Goal: Task Accomplishment & Management: Manage account settings

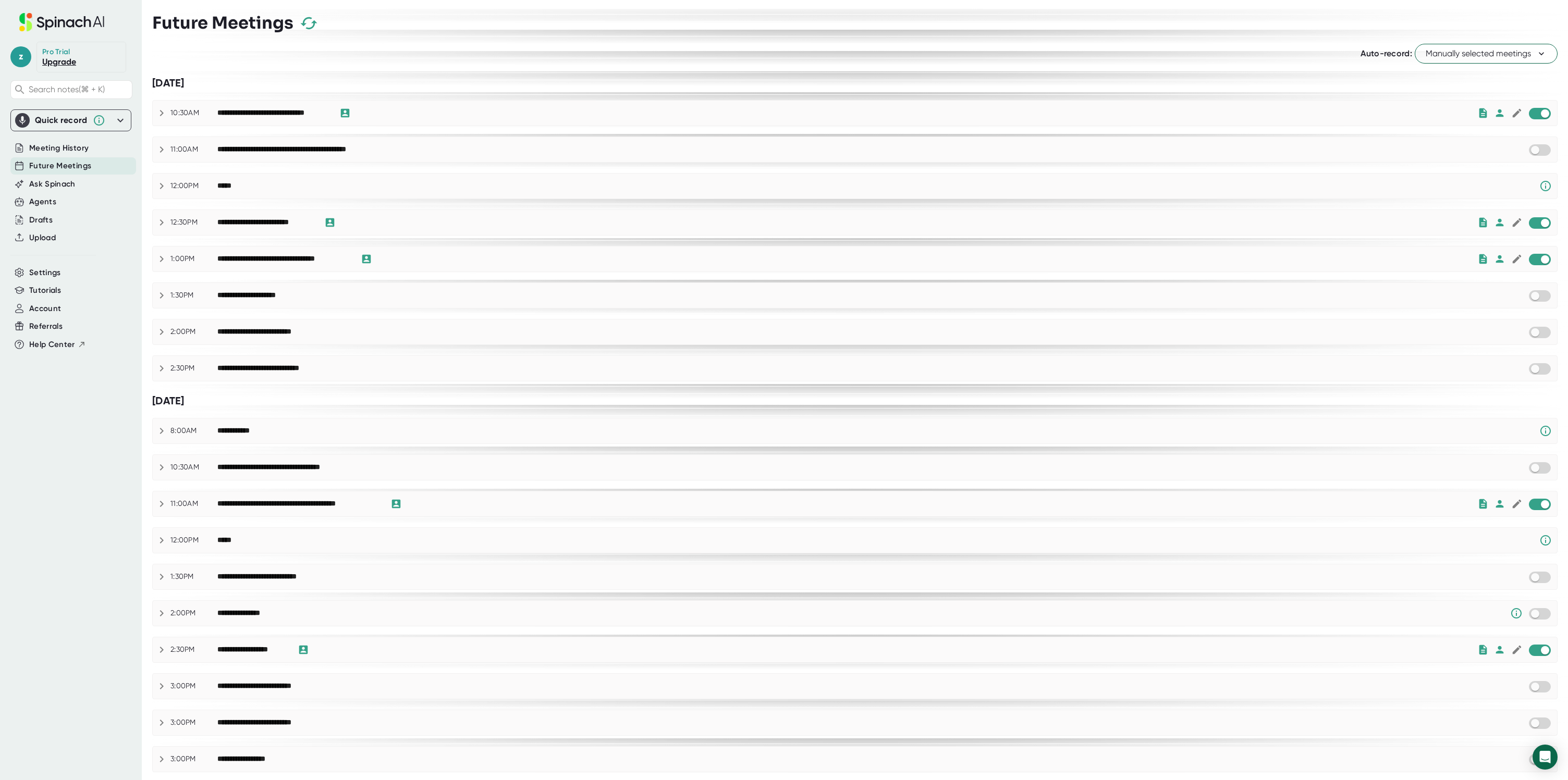
click at [903, 456] on div "**********" at bounding box center [855, 467] width 1404 height 25
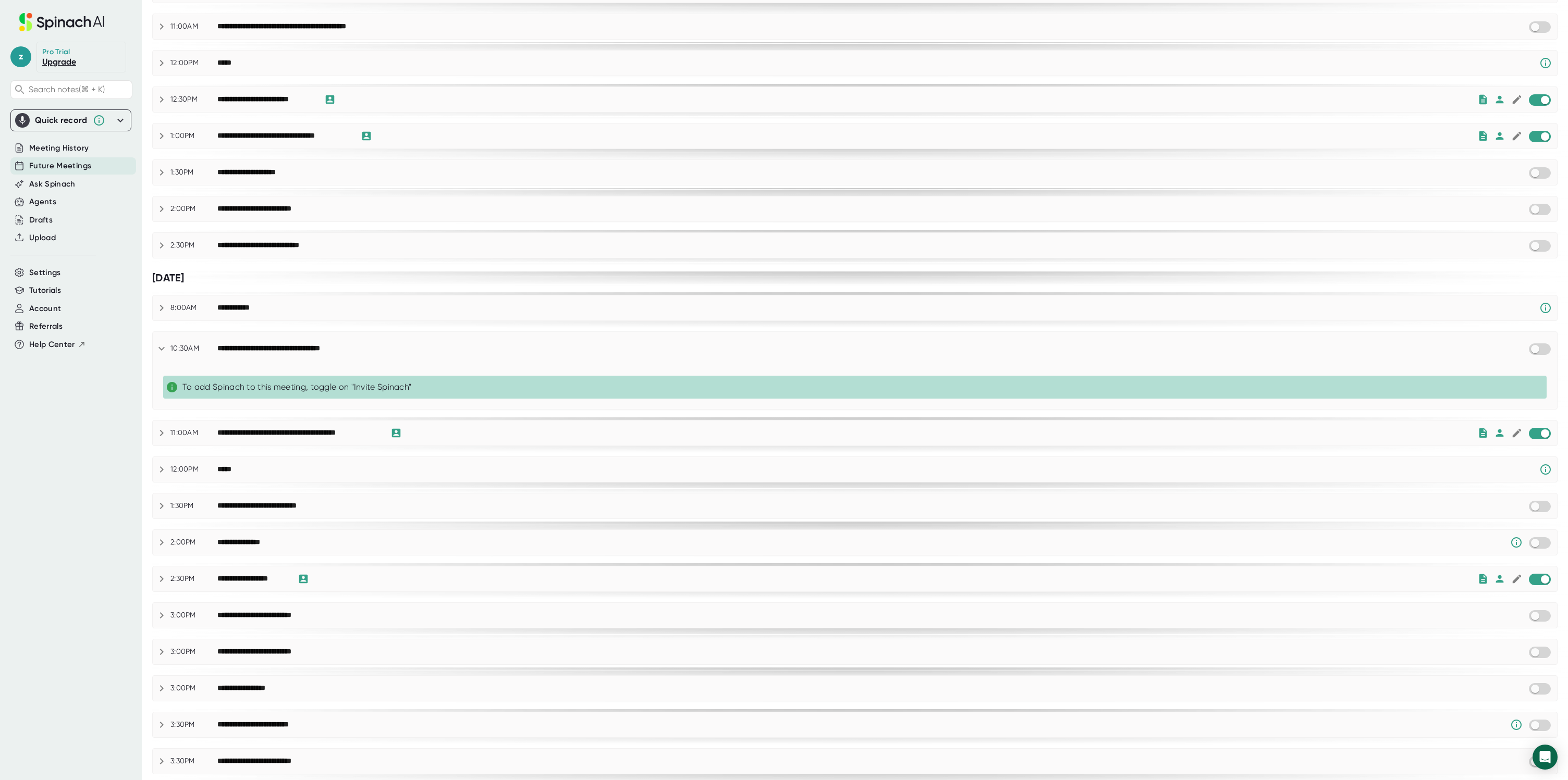
scroll to position [156, 0]
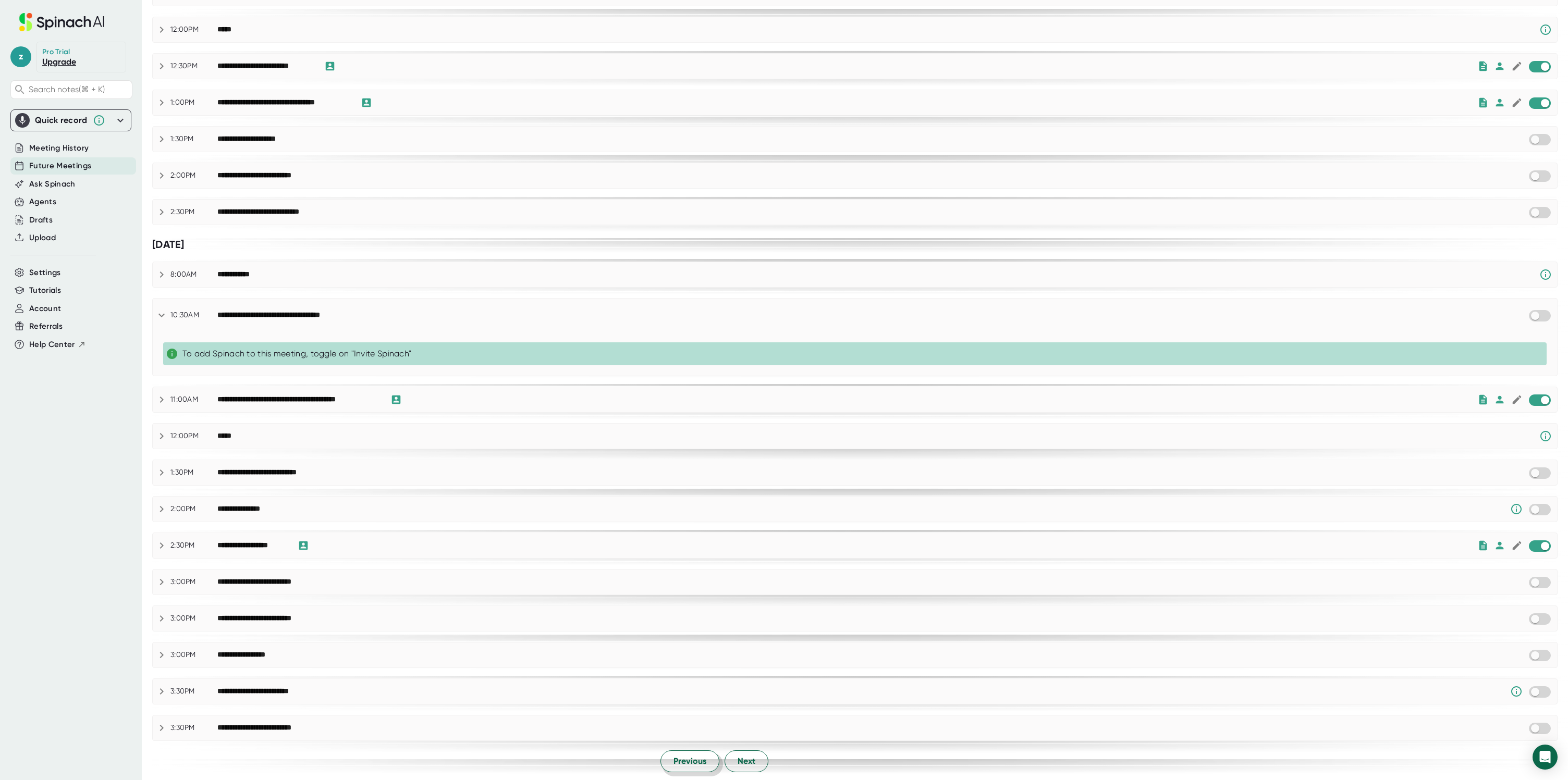
click at [692, 763] on span "Previous" at bounding box center [690, 761] width 33 height 12
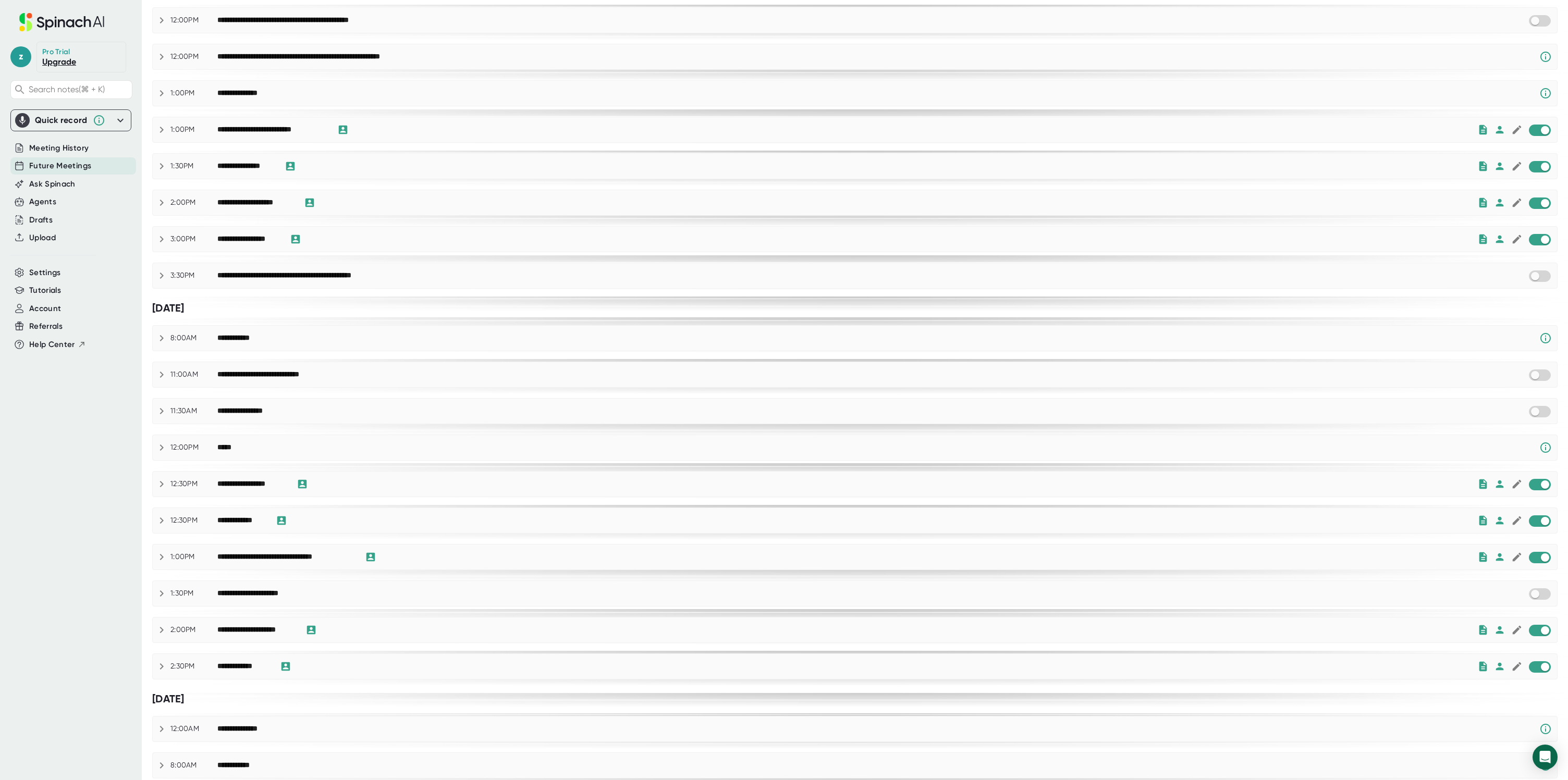
scroll to position [131, 0]
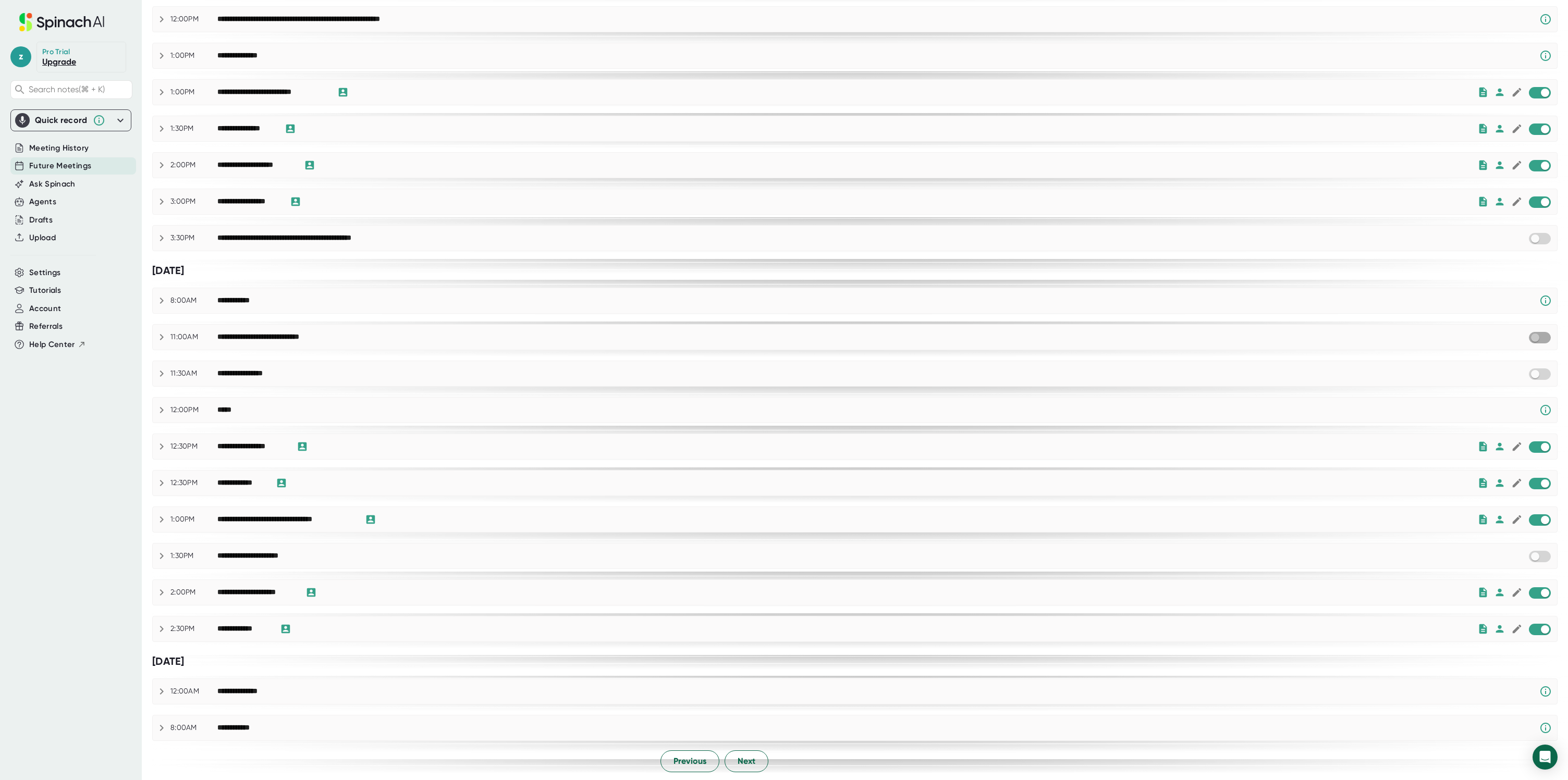
click at [1549, 333] on input "checkbox" at bounding box center [1534, 338] width 29 height 10
click at [1540, 370] on input "checkbox" at bounding box center [1534, 374] width 29 height 10
click at [1540, 553] on input "checkbox" at bounding box center [1534, 556] width 29 height 10
click at [702, 759] on span "Previous" at bounding box center [690, 761] width 33 height 12
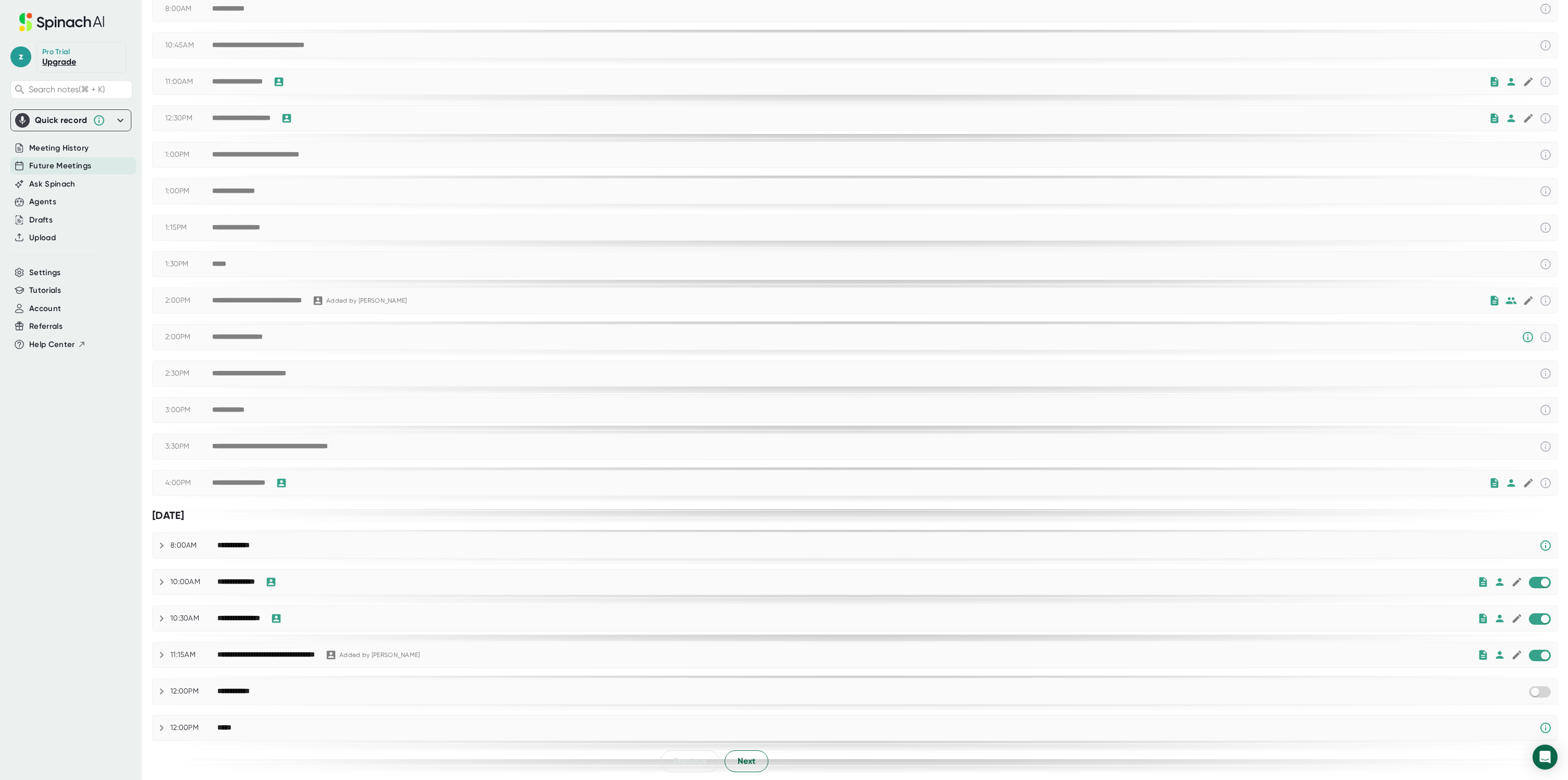
scroll to position [104, 0]
